Goal: Task Accomplishment & Management: Use online tool/utility

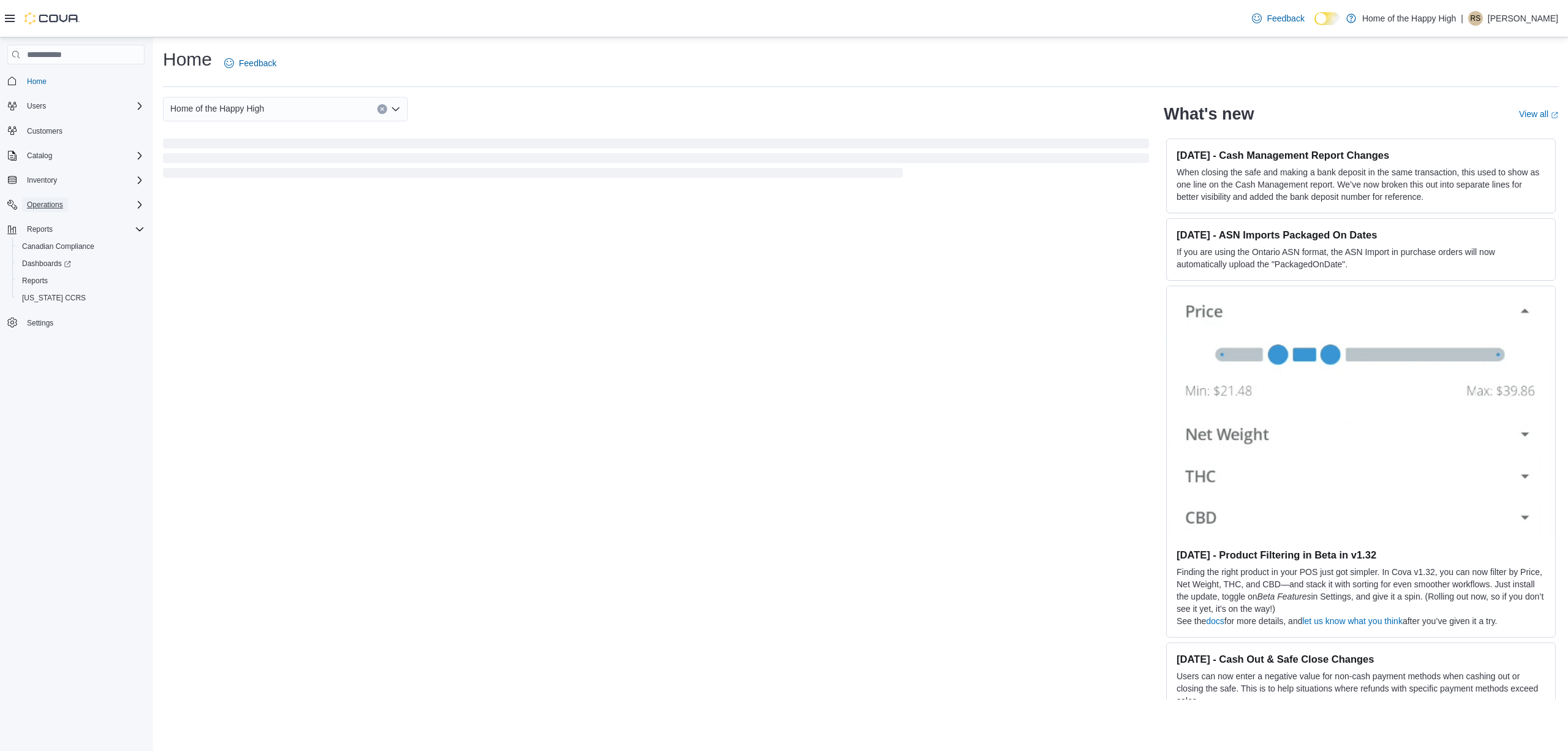
click at [62, 205] on span "Operations" at bounding box center [45, 204] width 36 height 10
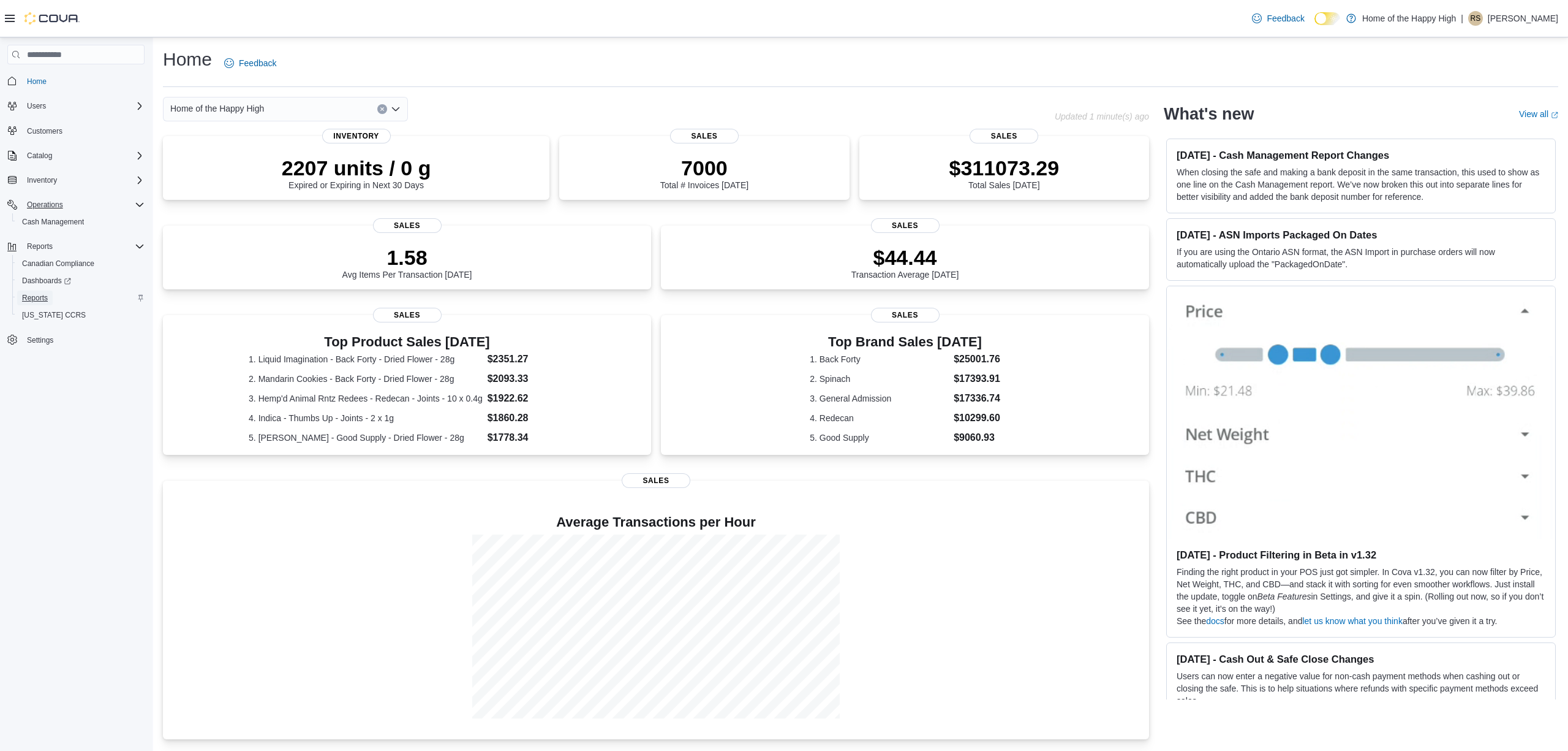
click at [51, 295] on link "Reports" at bounding box center [34, 297] width 36 height 15
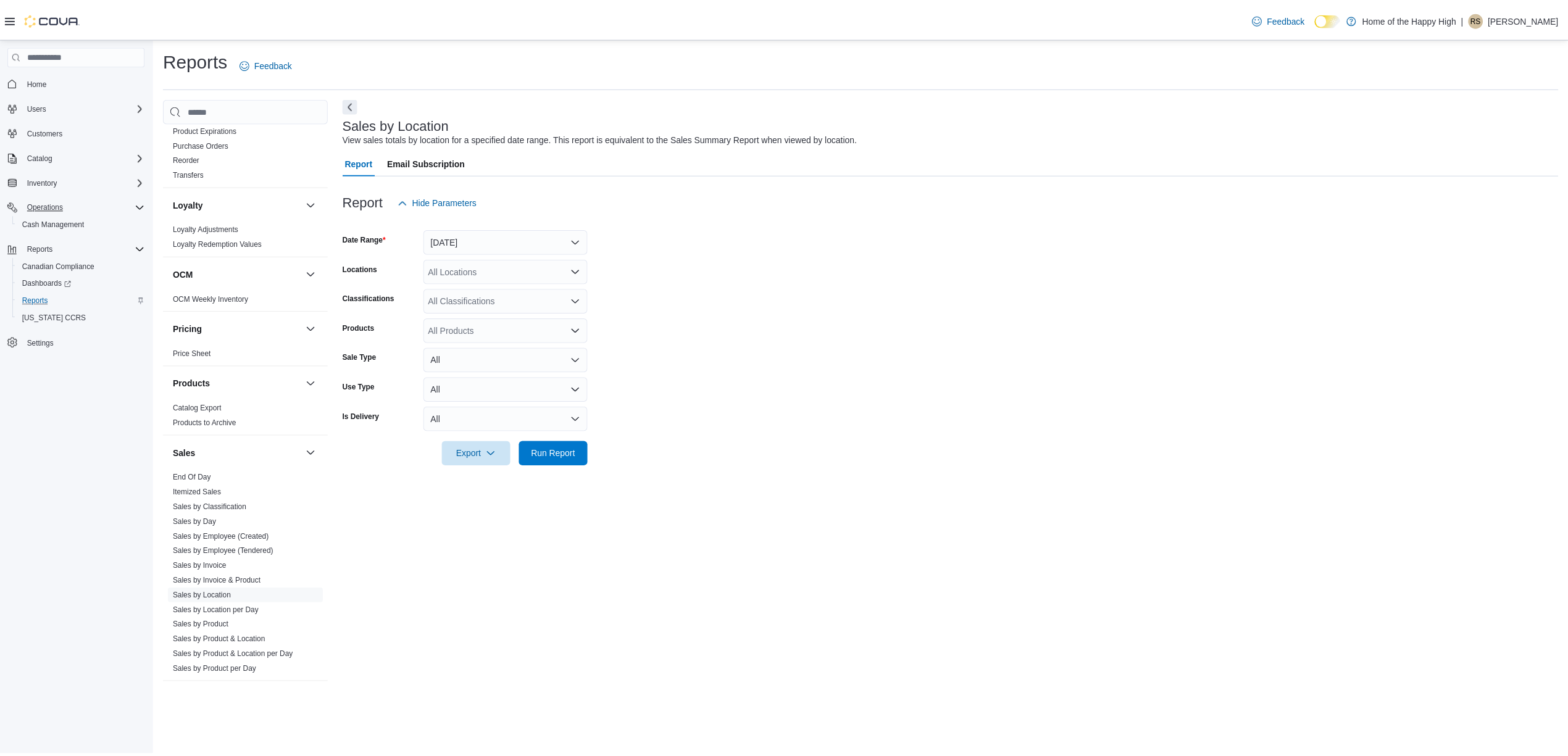
scroll to position [566, 0]
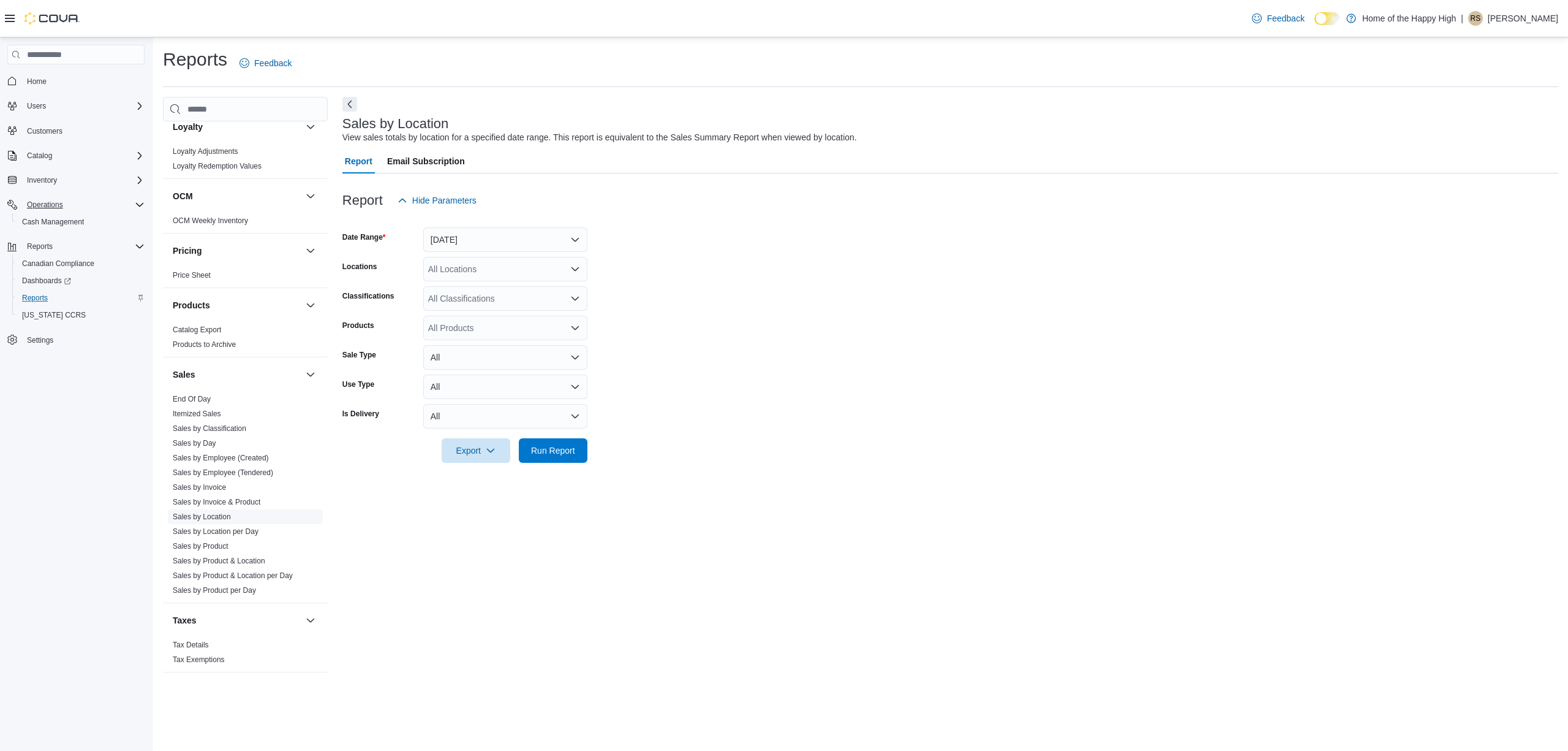
click at [227, 517] on link "Sales by Location" at bounding box center [202, 516] width 58 height 8
click at [454, 240] on button "[DATE]" at bounding box center [505, 239] width 164 height 25
click at [456, 292] on span "[DATE]" at bounding box center [512, 288] width 140 height 15
click at [463, 260] on div "All Locations" at bounding box center [505, 269] width 164 height 25
type input "****"
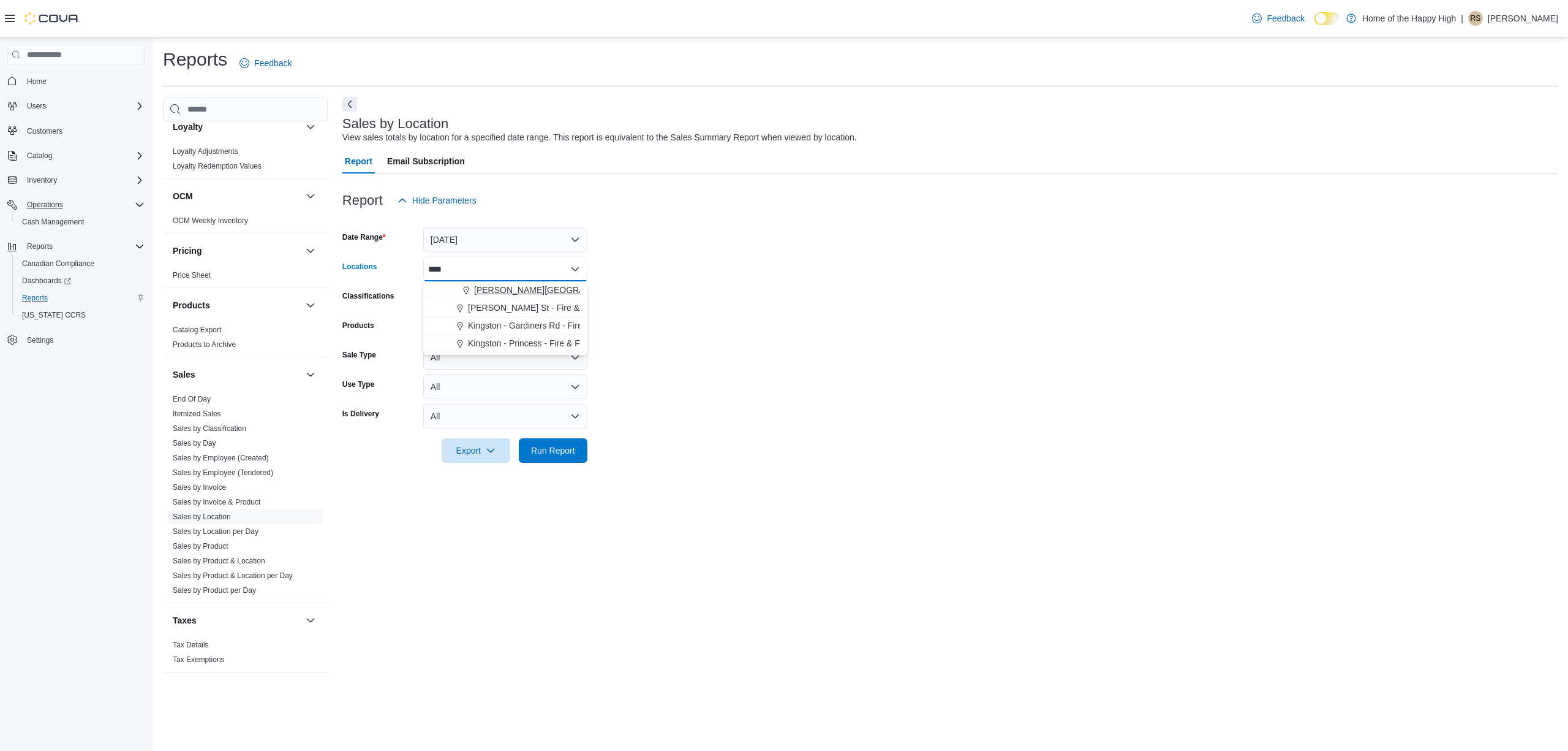
click at [475, 288] on span "[PERSON_NAME][GEOGRAPHIC_DATA] - Fire & Flower" at bounding box center [583, 290] width 219 height 12
click at [858, 396] on form "Date Range [DATE] Locations [GEOGRAPHIC_DATA][PERSON_NAME][GEOGRAPHIC_DATA] - F…" at bounding box center [951, 338] width 1216 height 250
click at [546, 451] on span "Run Report" at bounding box center [553, 450] width 44 height 12
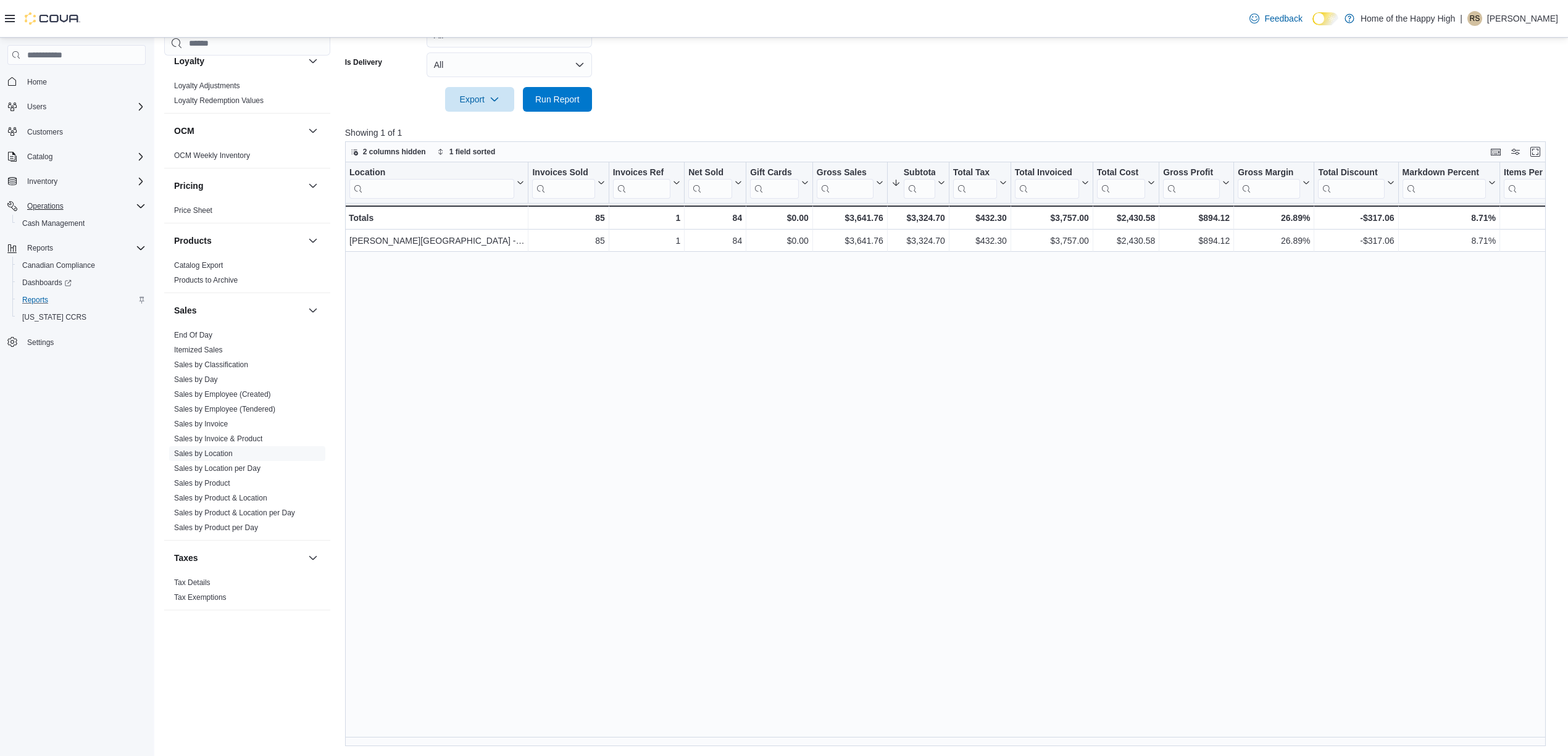
scroll to position [0, 823]
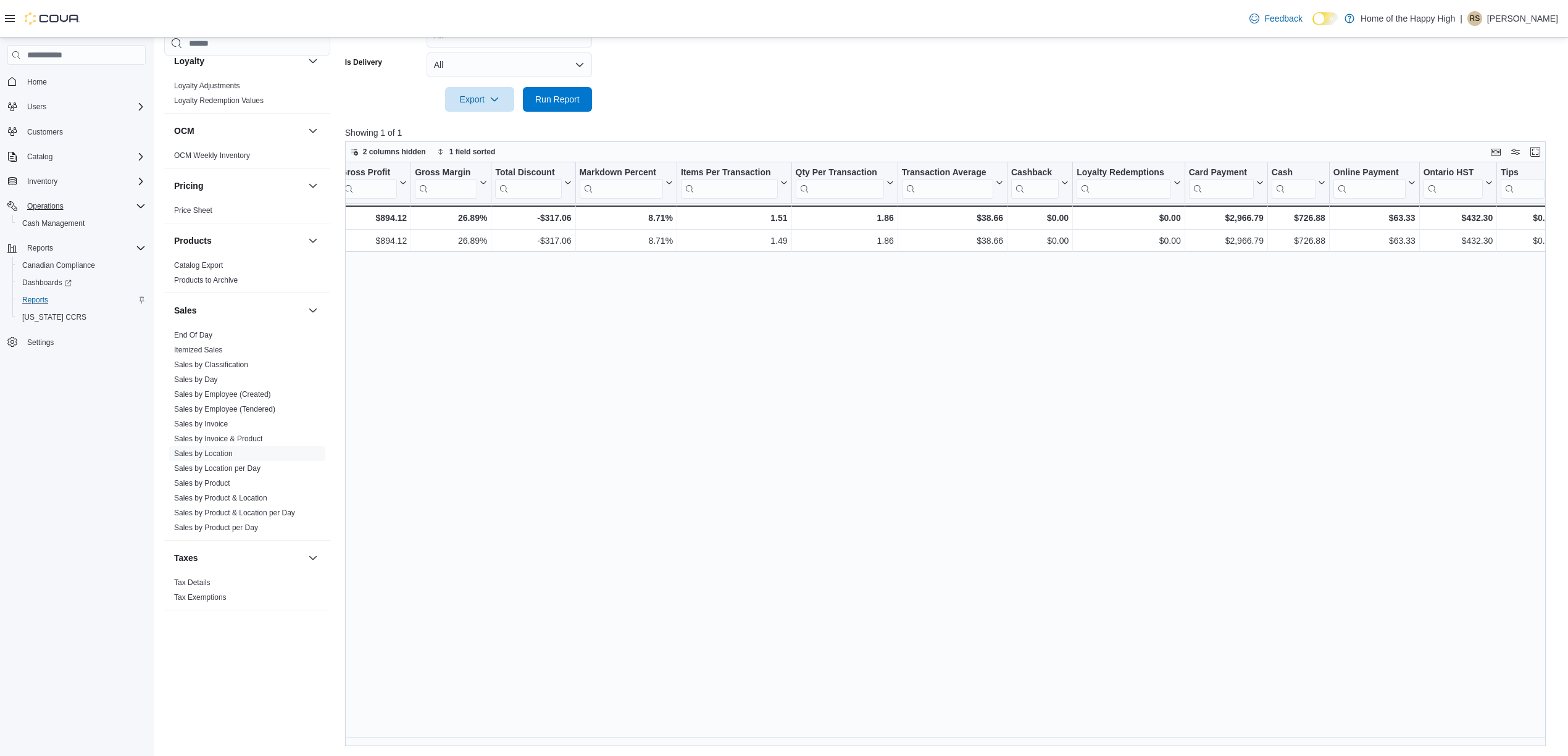
click at [190, 482] on link "Sales by Product" at bounding box center [202, 483] width 56 height 9
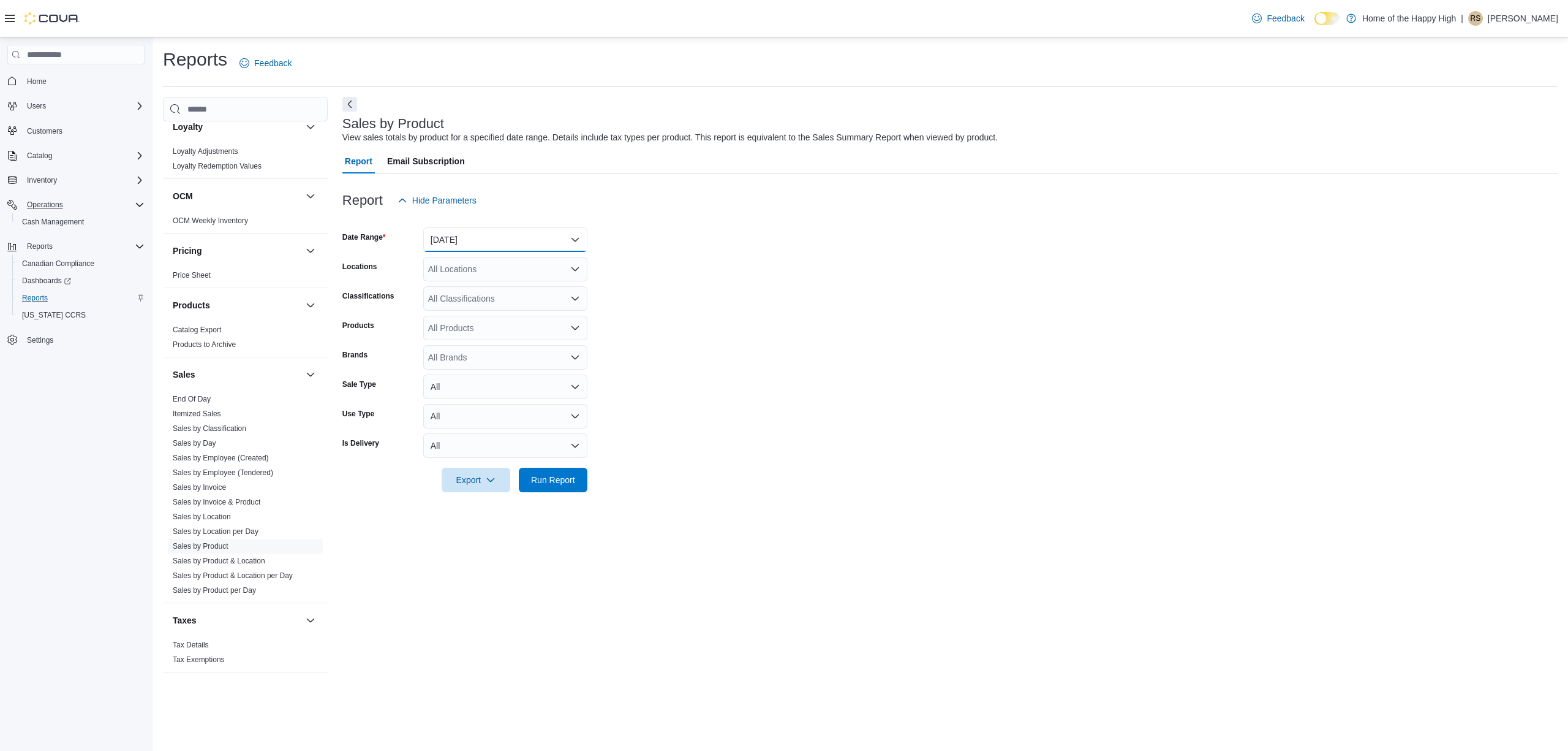
click at [528, 244] on button "[DATE]" at bounding box center [505, 239] width 164 height 25
click at [490, 287] on span "[DATE]" at bounding box center [512, 288] width 140 height 15
click at [510, 273] on div "All Locations" at bounding box center [505, 269] width 164 height 25
type input "****"
click at [544, 286] on span "[PERSON_NAME][GEOGRAPHIC_DATA] - Fire & Flower" at bounding box center [583, 290] width 219 height 12
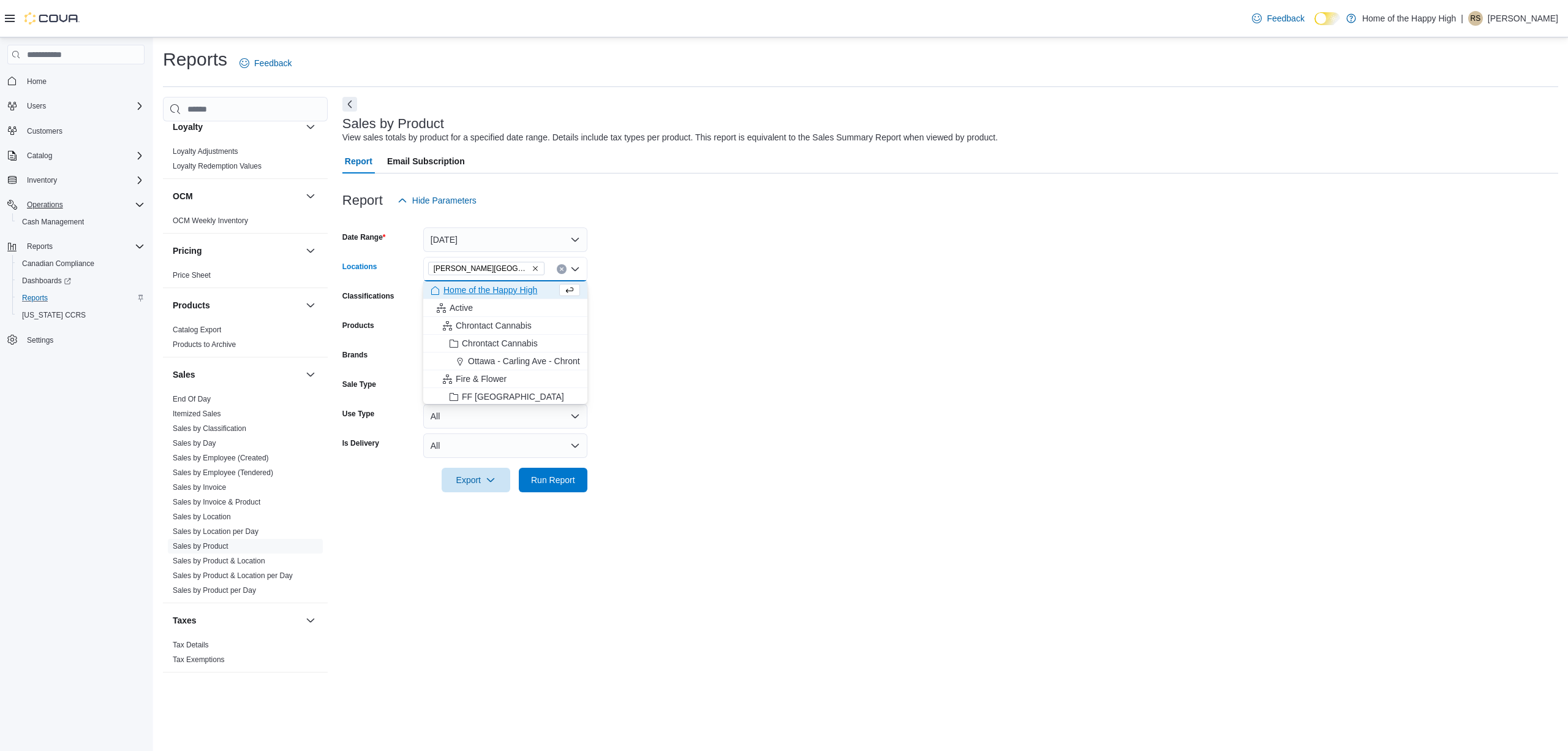
click at [878, 335] on form "Date Range [DATE] Locations [GEOGRAPHIC_DATA][PERSON_NAME][GEOGRAPHIC_DATA] - F…" at bounding box center [951, 353] width 1216 height 280
click at [547, 484] on span "Run Report" at bounding box center [553, 479] width 44 height 12
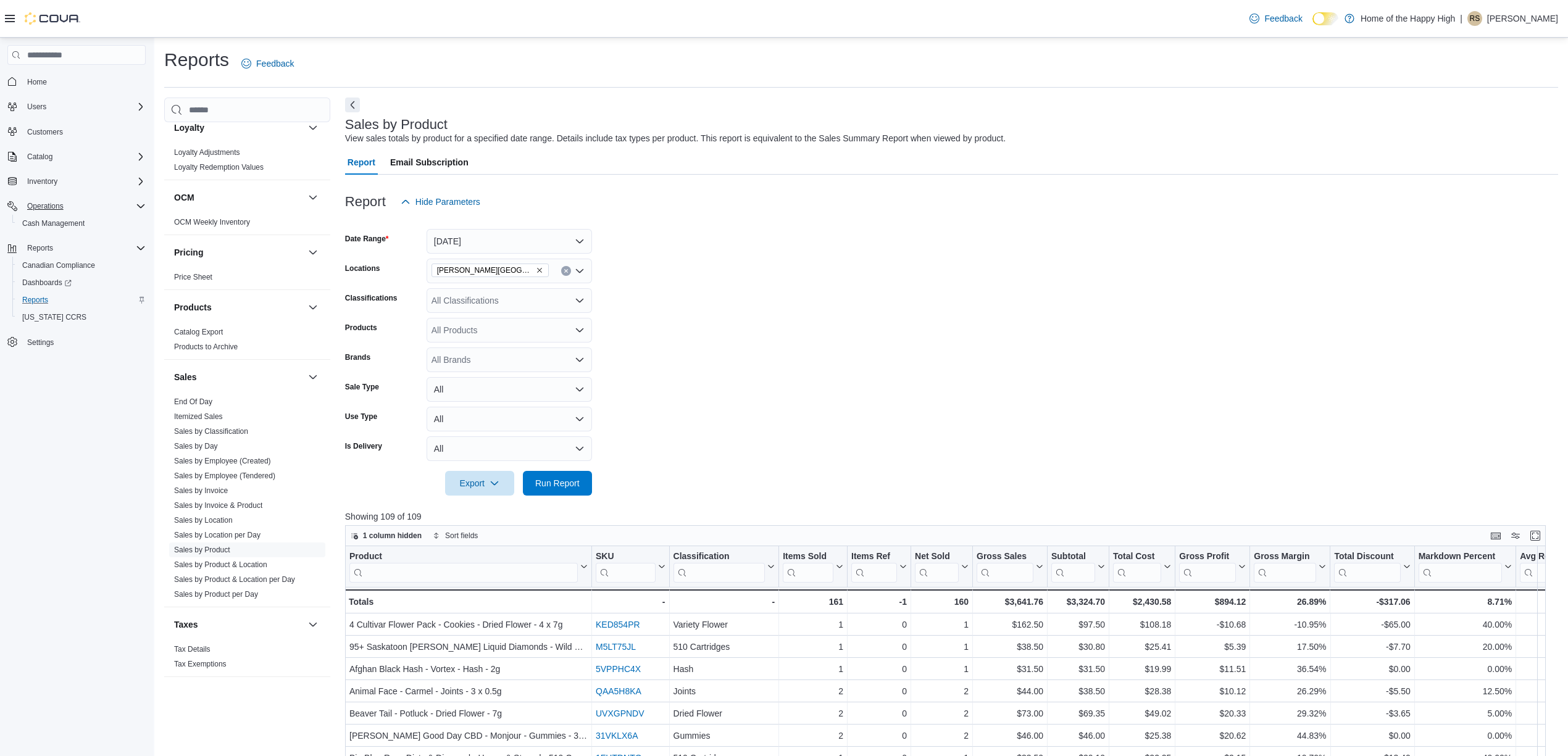
click at [515, 299] on div "All Classifications" at bounding box center [509, 301] width 165 height 25
type input "***"
click at [534, 317] on div "Accessories" at bounding box center [509, 321] width 151 height 12
click at [683, 380] on form "Date Range [DATE] Locations [GEOGRAPHIC_DATA][PERSON_NAME][GEOGRAPHIC_DATA] - F…" at bounding box center [951, 355] width 1213 height 282
click at [569, 492] on span "Run Report" at bounding box center [557, 483] width 54 height 25
